Goal: Find specific page/section: Find specific page/section

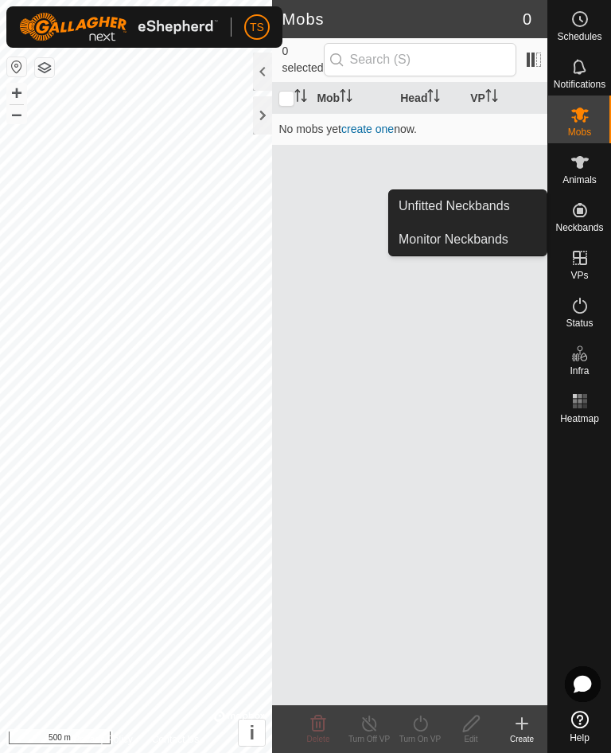
click at [504, 348] on div "Mob Head VP No mobs yet create one now." at bounding box center [409, 394] width 275 height 622
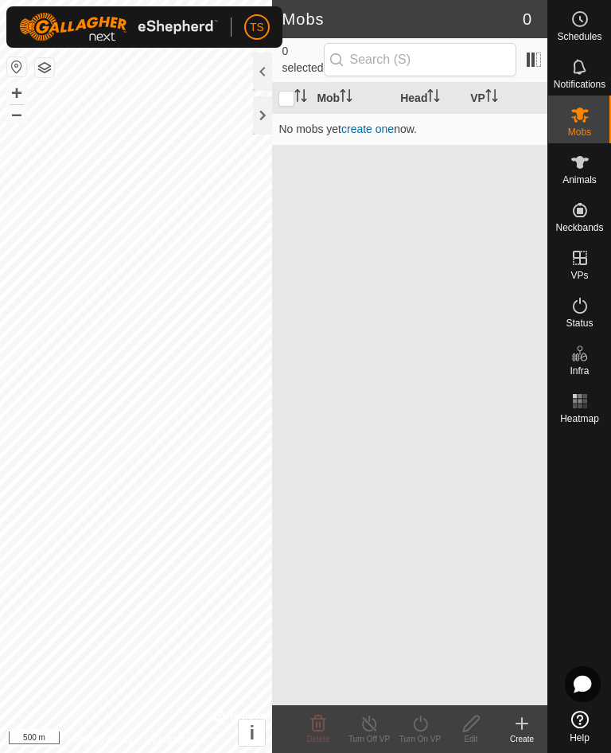
click at [18, 57] on button "button" at bounding box center [16, 66] width 19 height 19
click at [19, 57] on button "button" at bounding box center [16, 66] width 19 height 19
click at [16, 58] on button "button" at bounding box center [16, 66] width 19 height 19
click at [270, 111] on div at bounding box center [262, 115] width 19 height 38
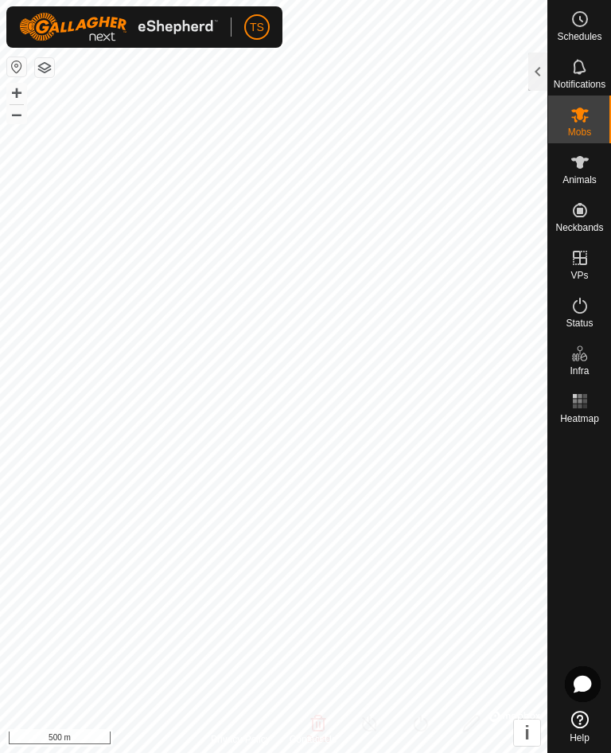
click at [48, 59] on button "button" at bounding box center [44, 67] width 19 height 19
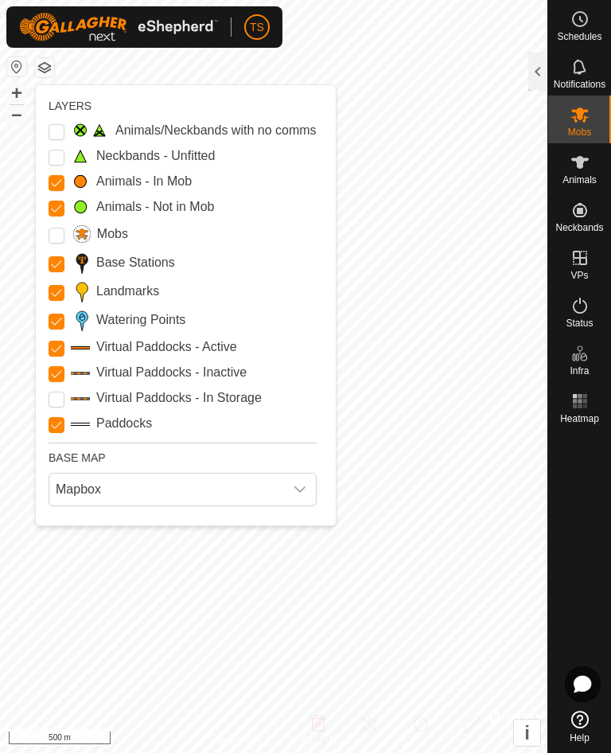
click at [154, 41] on img at bounding box center [118, 27] width 199 height 29
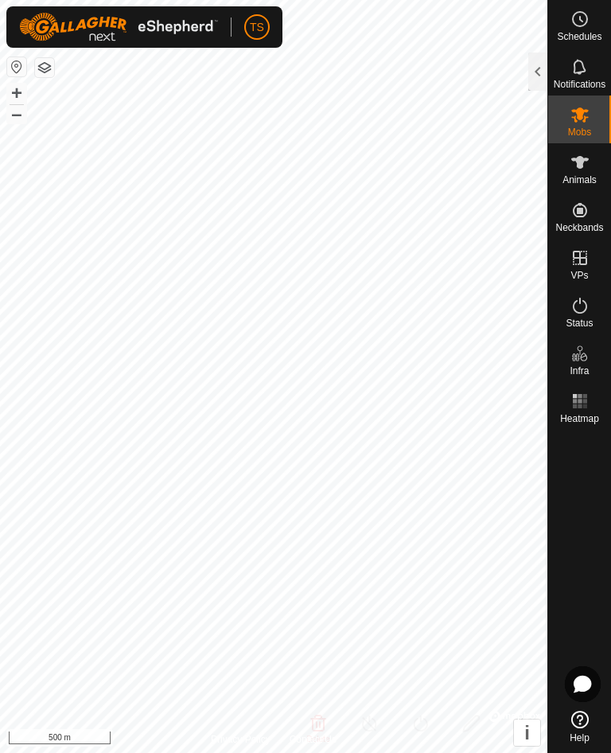
click at [536, 68] on div at bounding box center [537, 72] width 19 height 38
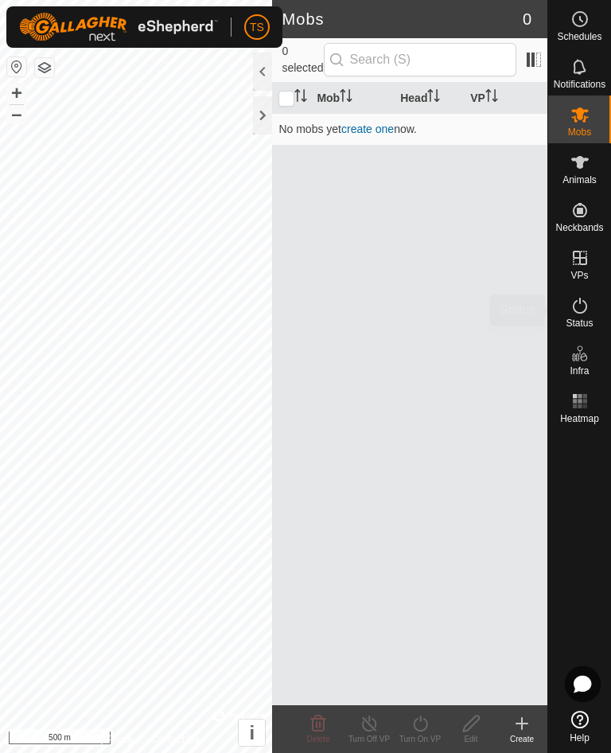
click at [587, 311] on icon at bounding box center [579, 305] width 19 height 19
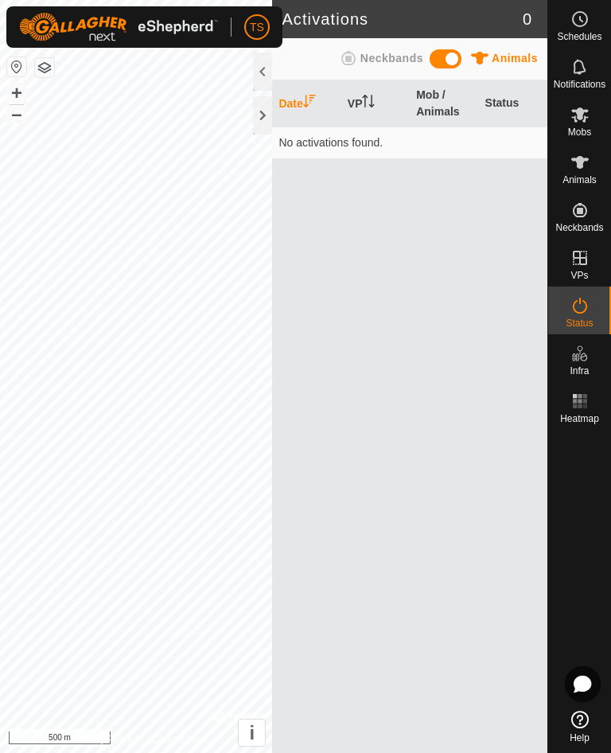
click at [453, 53] on span at bounding box center [446, 58] width 32 height 19
click at [49, 60] on button "button" at bounding box center [44, 67] width 19 height 19
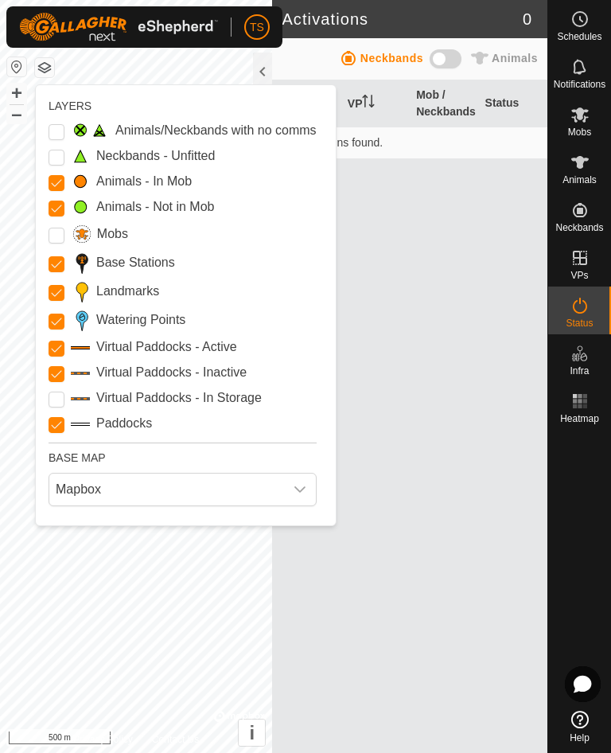
click at [150, 157] on label "Neckbands - Unfitted" at bounding box center [155, 155] width 119 height 19
click at [64, 157] on Unfitted "Neckbands - Unfitted" at bounding box center [57, 158] width 16 height 16
click at [60, 180] on Mob "Animals - In Mob" at bounding box center [57, 183] width 16 height 16
click at [58, 215] on Mob "Animals - Not in Mob" at bounding box center [57, 208] width 16 height 16
click at [61, 266] on Stations "Base Stations" at bounding box center [57, 264] width 16 height 16
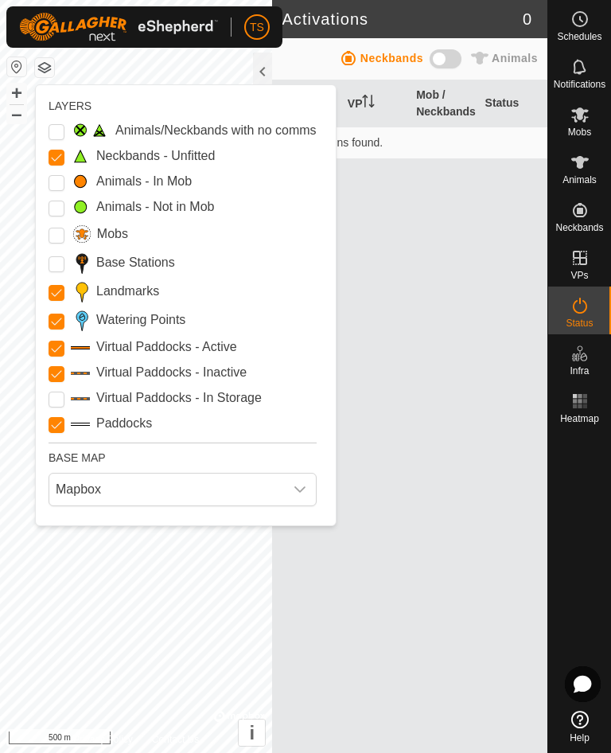
click at [67, 290] on div "Landmarks" at bounding box center [183, 291] width 268 height 22
click at [61, 375] on Inactive "Virtual Paddocks - Inactive" at bounding box center [57, 374] width 16 height 16
click at [60, 351] on Active "Virtual Paddocks - Active" at bounding box center [57, 348] width 16 height 16
click at [63, 321] on Points "Watering Points" at bounding box center [57, 321] width 16 height 16
click at [62, 294] on input "Landmarks" at bounding box center [57, 293] width 16 height 16
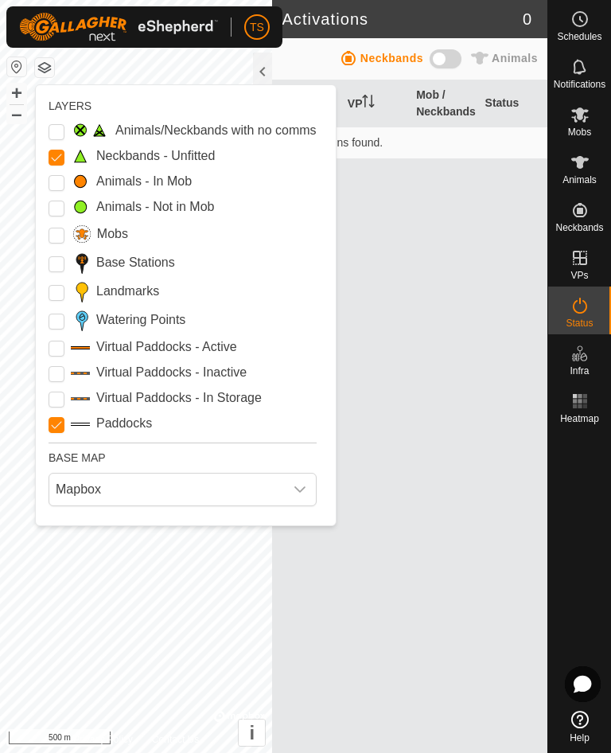
click at [63, 422] on input "Paddocks" at bounding box center [57, 425] width 16 height 16
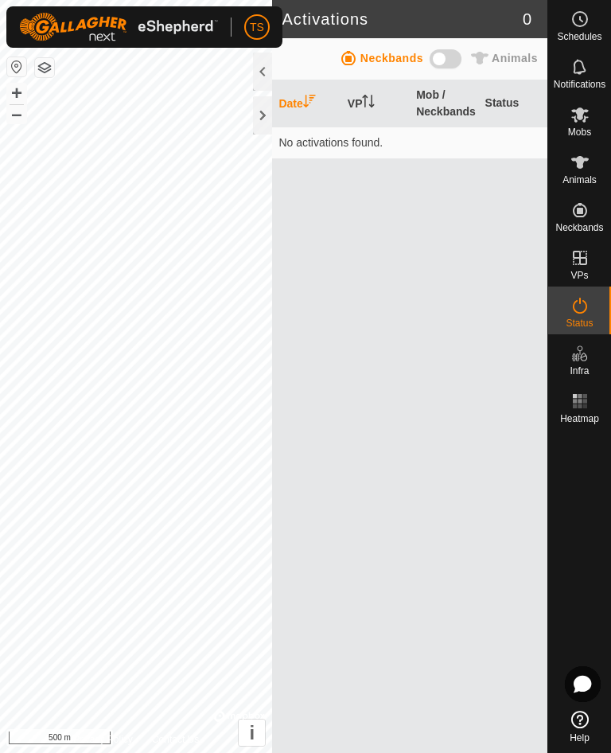
click at [17, 85] on button "+" at bounding box center [16, 93] width 19 height 19
click at [18, 87] on button "+" at bounding box center [16, 93] width 19 height 19
click at [21, 58] on button "button" at bounding box center [16, 66] width 19 height 19
click at [371, 174] on div "Date VP Mob / Neckbands Status No activations found." at bounding box center [409, 416] width 275 height 672
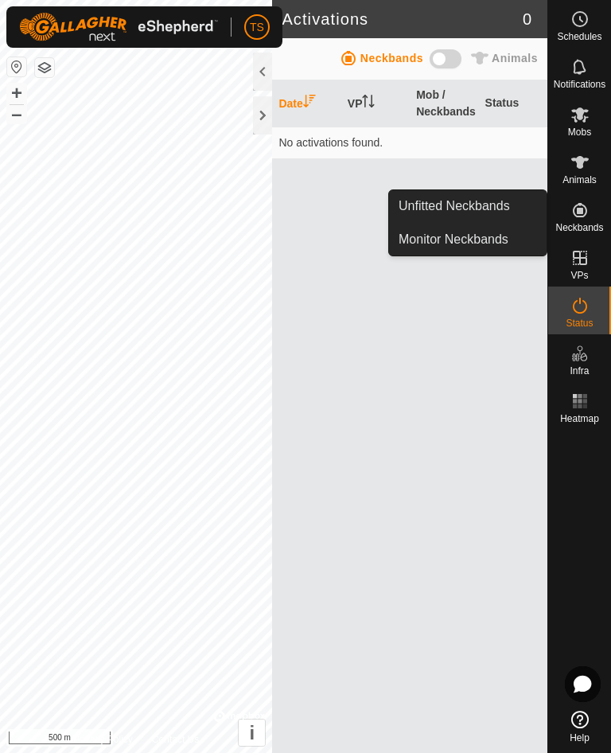
click at [500, 197] on span "Unfitted Neckbands" at bounding box center [454, 205] width 111 height 19
